Goal: Task Accomplishment & Management: Use online tool/utility

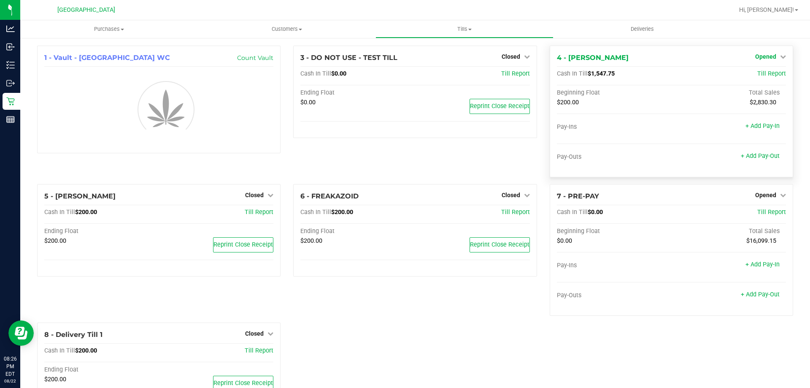
click at [772, 54] on link "Opened" at bounding box center [770, 56] width 31 height 7
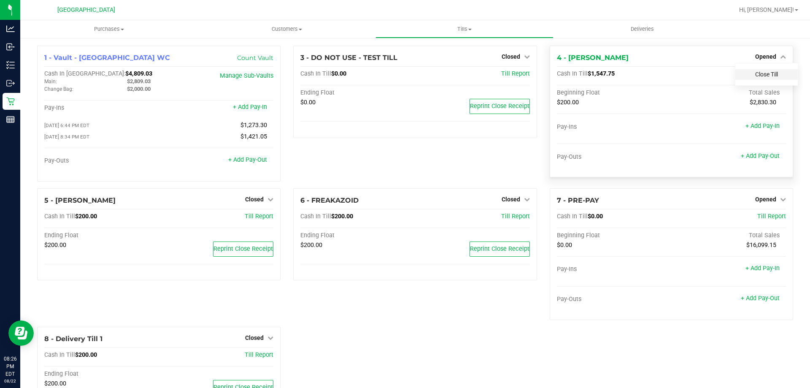
click at [758, 73] on link "Close Till" at bounding box center [766, 74] width 23 height 7
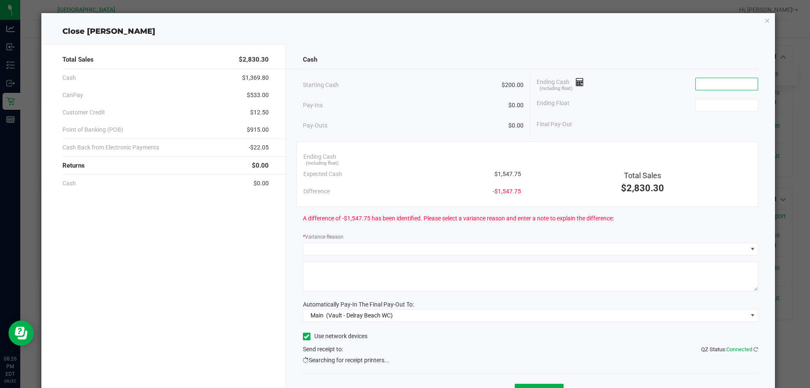
click at [712, 81] on input at bounding box center [727, 84] width 62 height 12
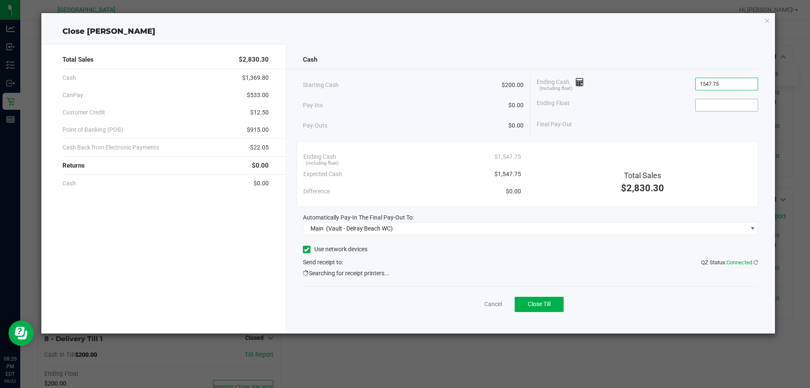
type input "$1,547.75"
click at [736, 101] on input at bounding box center [727, 105] width 62 height 12
type input "$200.00"
click at [723, 151] on div "Total Sales $2,830.30" at bounding box center [642, 171] width 230 height 47
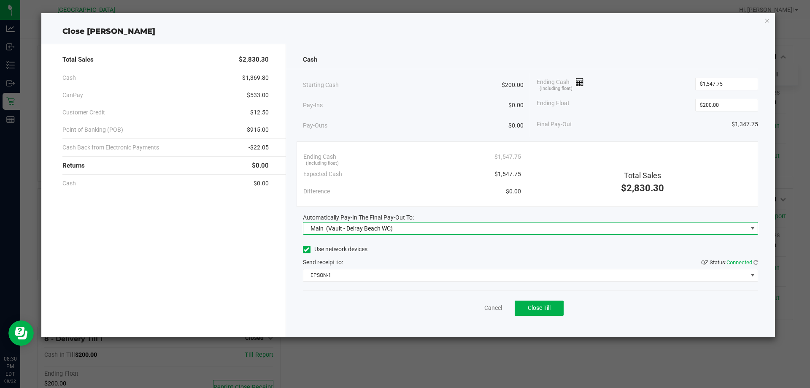
click at [406, 230] on span "Main (Vault - [GEOGRAPHIC_DATA] WC)" at bounding box center [525, 228] width 444 height 12
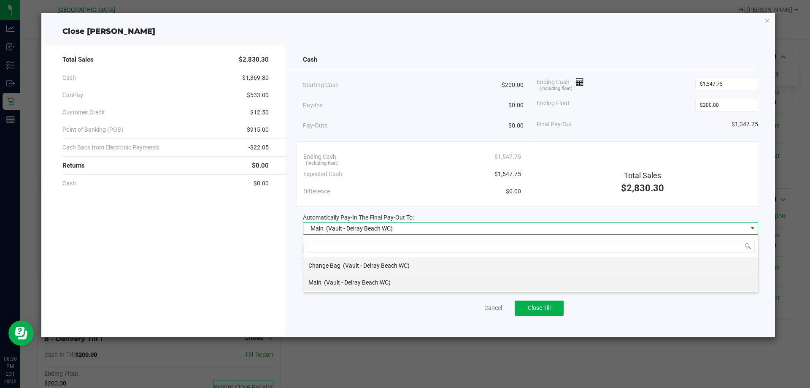
scroll to position [13, 455]
click at [386, 277] on div "Main (Vault - [GEOGRAPHIC_DATA] WC)" at bounding box center [349, 282] width 82 height 15
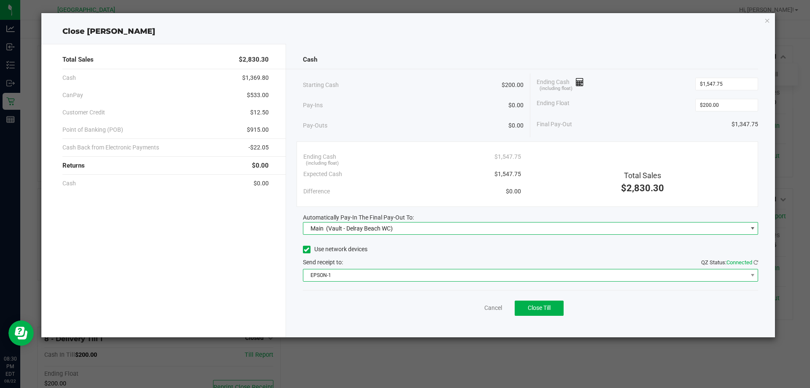
click at [383, 281] on span "EPSON-1" at bounding box center [531, 275] width 456 height 13
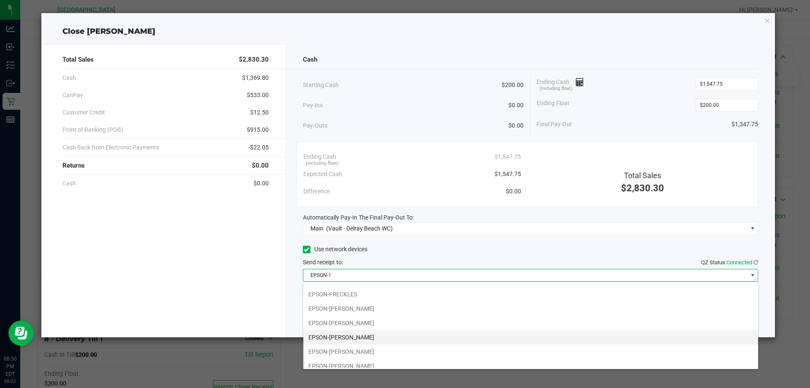
scroll to position [59, 0]
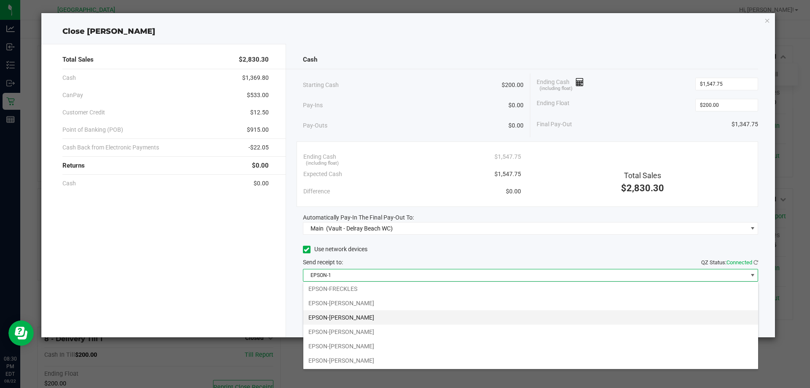
click at [386, 318] on li "EPSON-[PERSON_NAME]" at bounding box center [530, 317] width 455 height 14
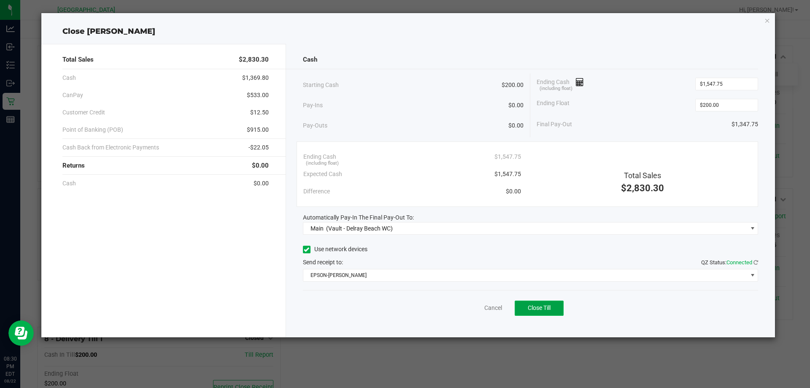
click at [552, 306] on button "Close Till" at bounding box center [539, 307] width 49 height 15
click at [473, 313] on div "Dismiss Reprint Closing Receipt" at bounding box center [531, 306] width 456 height 32
click at [473, 310] on link "Dismiss" at bounding box center [475, 307] width 20 height 9
